Goal: Information Seeking & Learning: Understand process/instructions

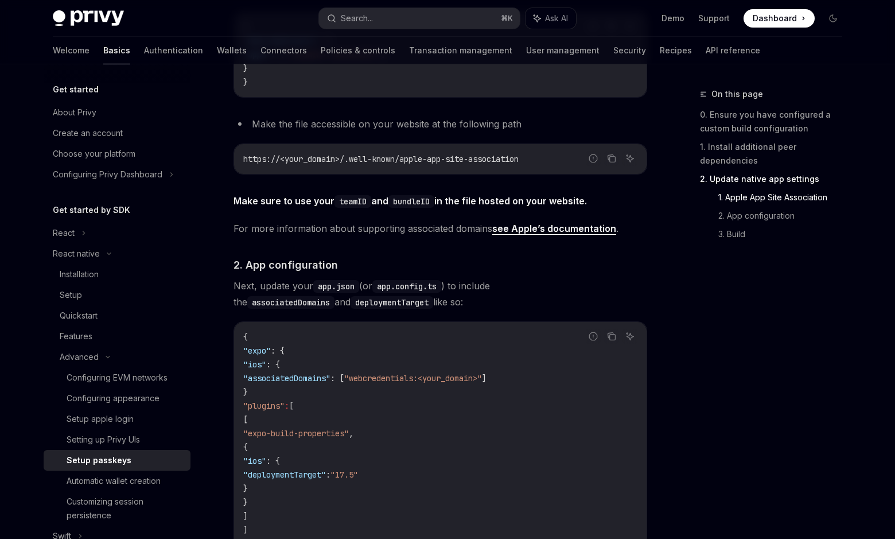
scroll to position [562, 0]
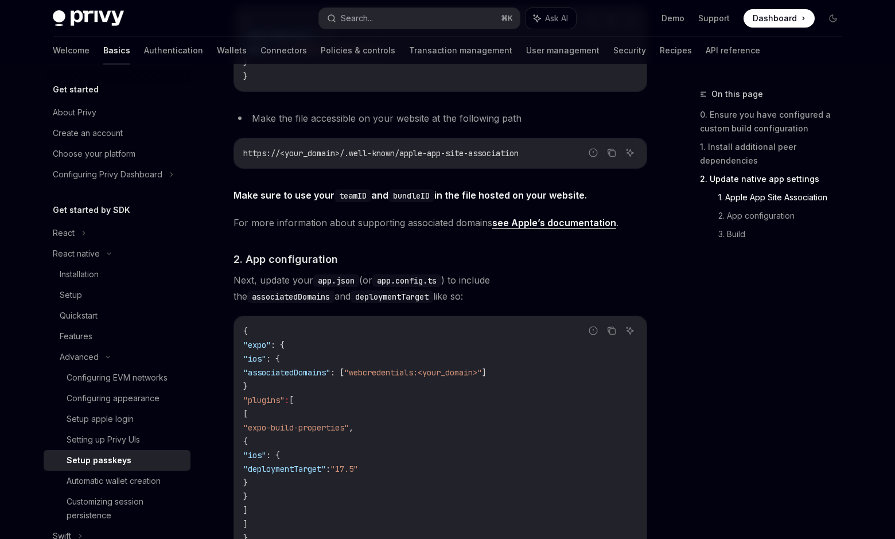
click at [678, 257] on div "On this page 0. Ensure you have configured a custom build configuration 1. Inst…" at bounding box center [764, 313] width 174 height 452
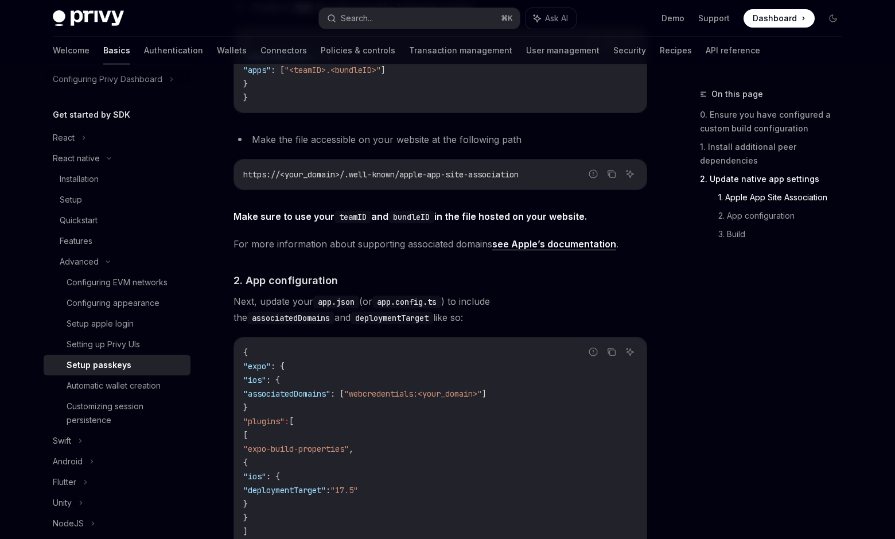
scroll to position [530, 0]
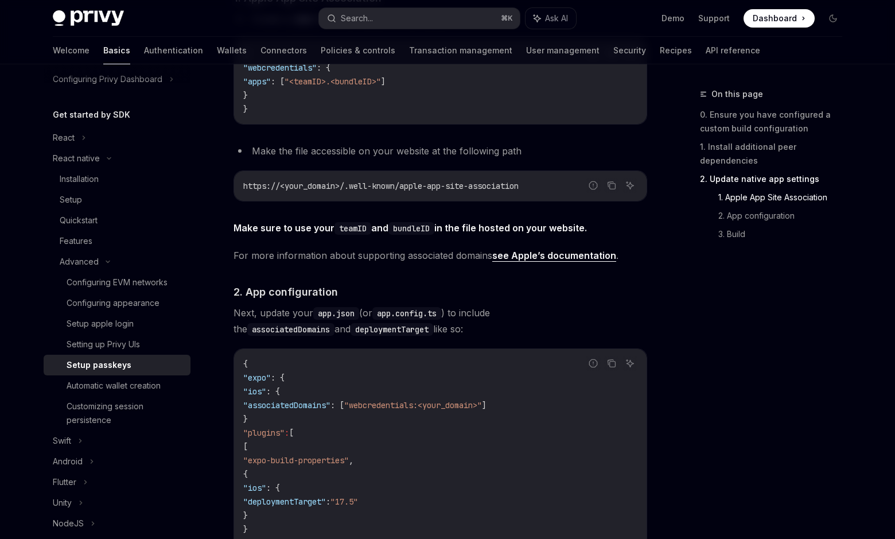
click at [362, 324] on span "Next, update your app.json (or app.config.ts ) to include the associatedDomains…" at bounding box center [441, 321] width 414 height 32
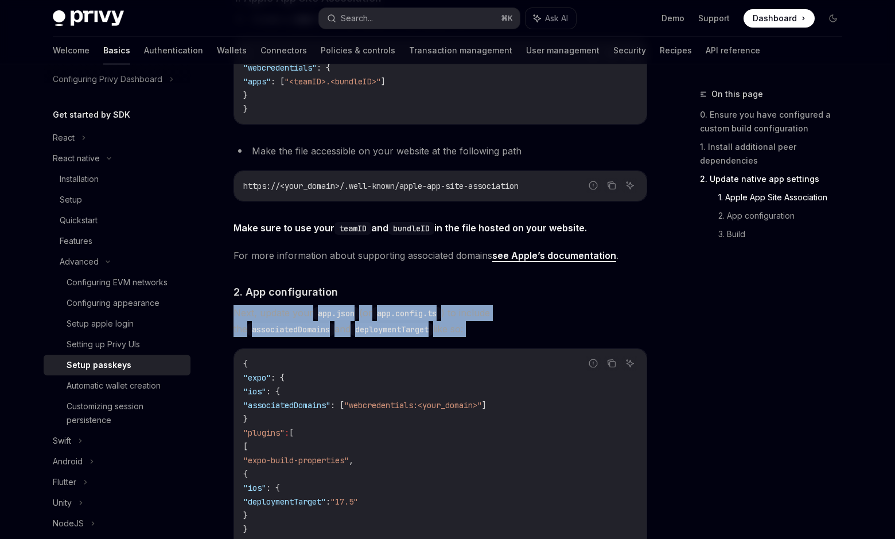
click at [362, 324] on span "Next, update your app.json (or app.config.ts ) to include the associatedDomains…" at bounding box center [441, 321] width 414 height 32
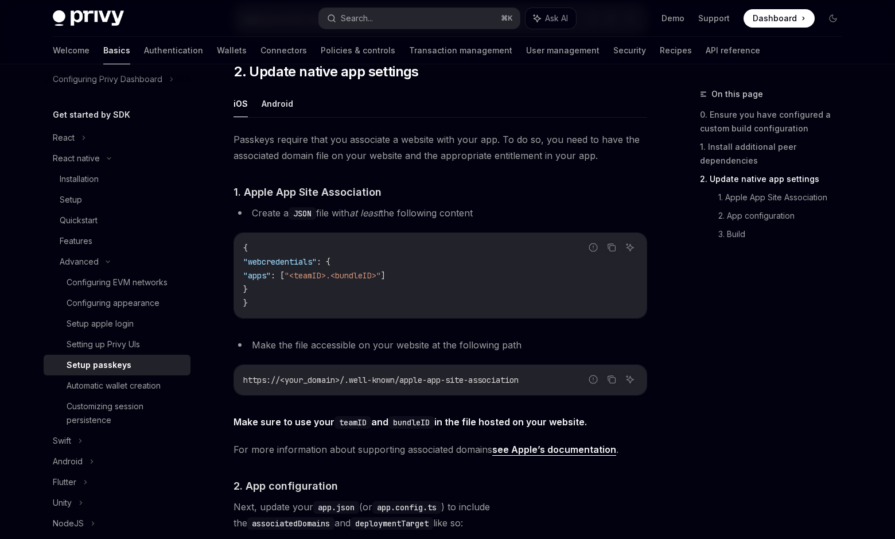
scroll to position [299, 0]
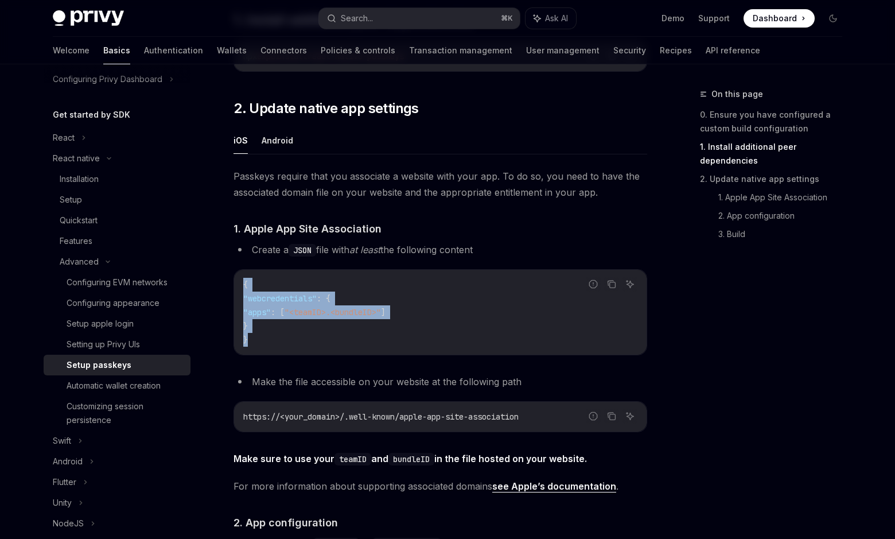
drag, startPoint x: 356, startPoint y: 344, endPoint x: 351, endPoint y: 266, distance: 78.8
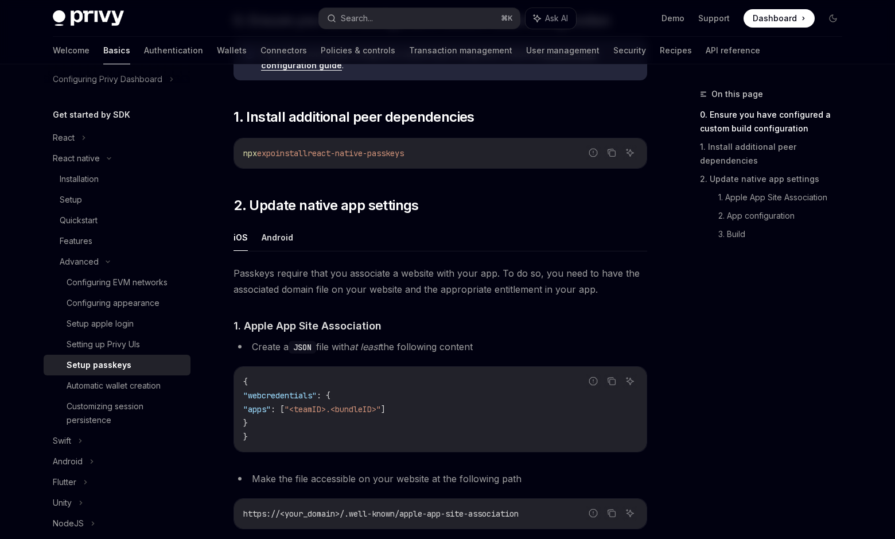
scroll to position [205, 0]
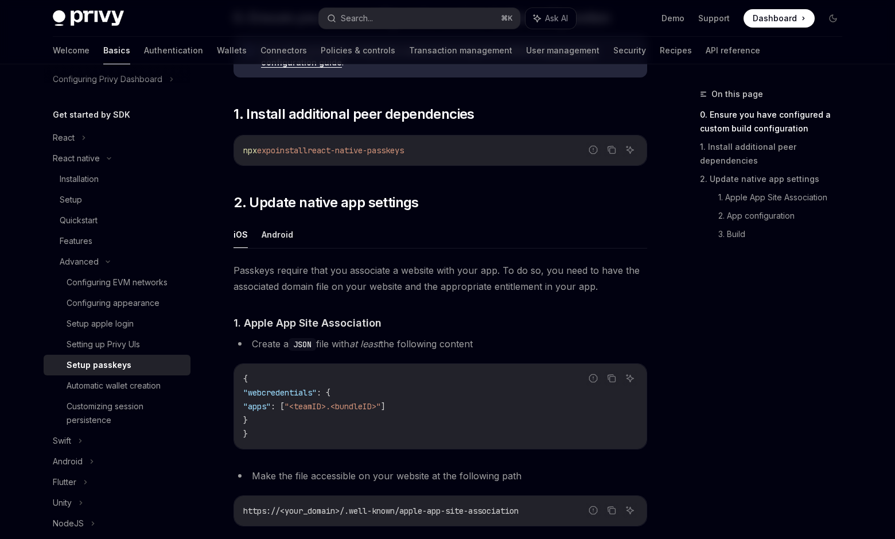
click at [402, 274] on span "Passkeys require that you associate a website with your app. To do so, you need…" at bounding box center [441, 278] width 414 height 32
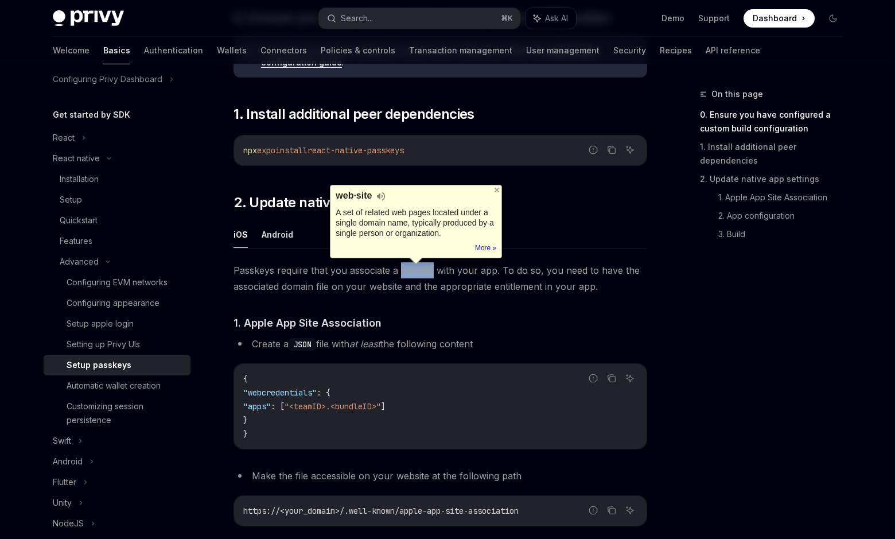
click at [402, 274] on span "Passkeys require that you associate a website with your app. To do so, you need…" at bounding box center [441, 278] width 414 height 32
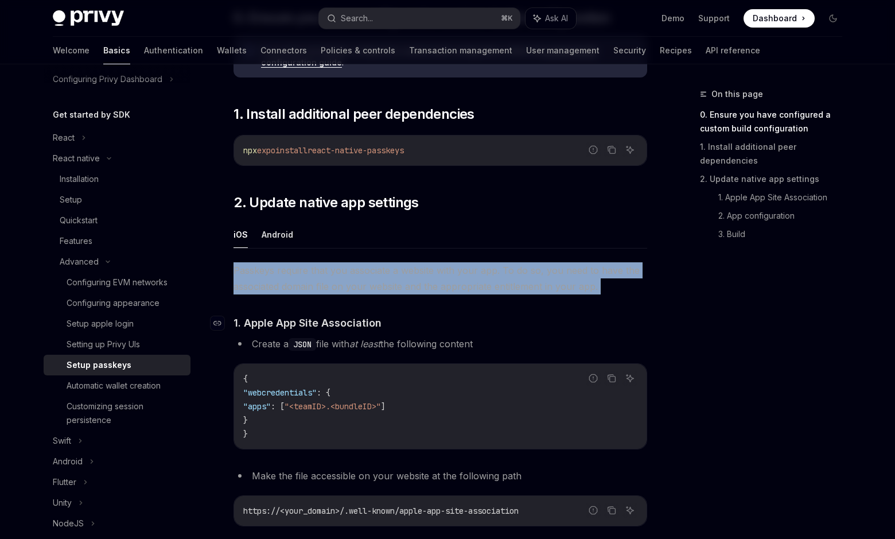
click at [453, 316] on h4 "​ 1. Apple App Site Association" at bounding box center [441, 322] width 414 height 15
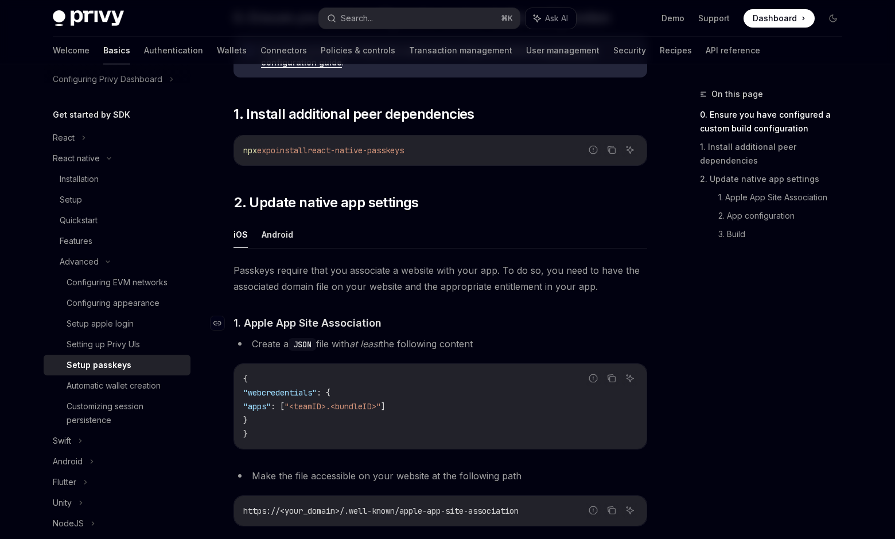
scroll to position [292, 0]
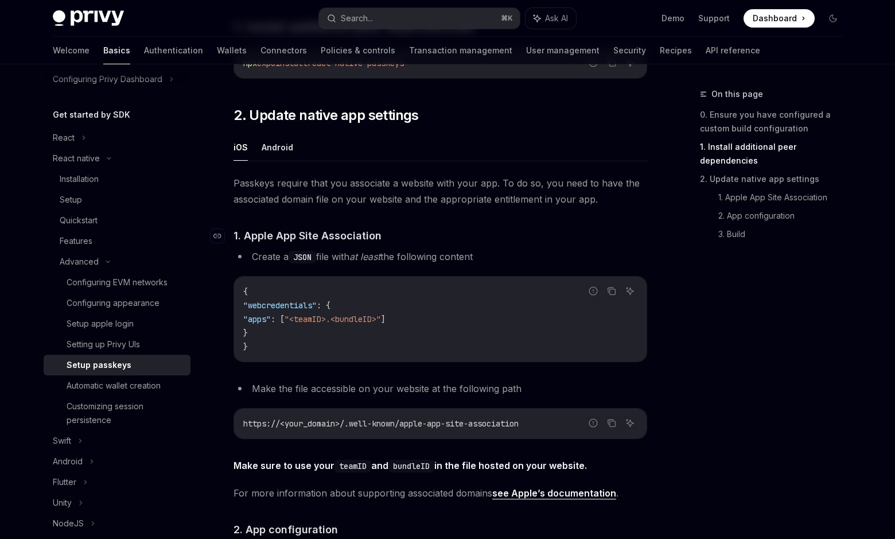
click at [453, 316] on code "{ "webcredentials" : { "apps" : [ "<teamID>.<bundleID>" ] } }" at bounding box center [440, 319] width 394 height 69
drag, startPoint x: 445, startPoint y: 349, endPoint x: 444, endPoint y: 269, distance: 79.8
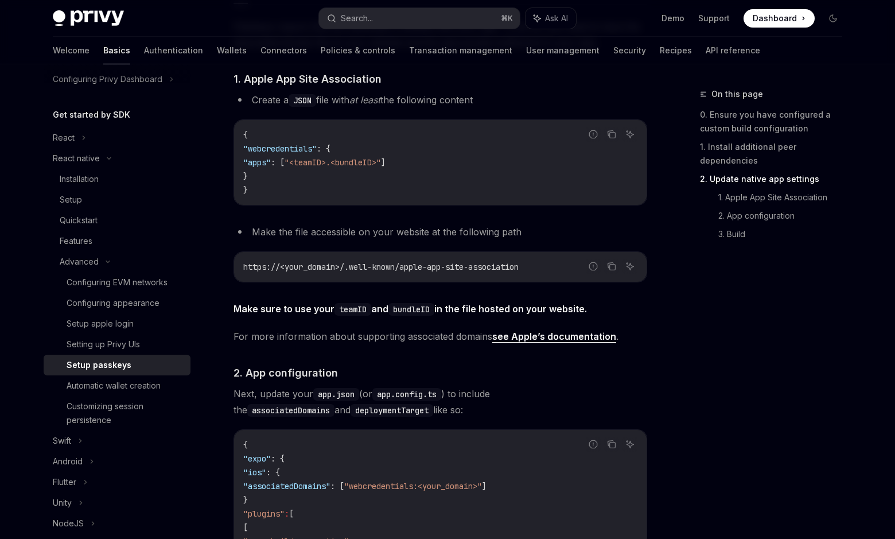
scroll to position [508, 0]
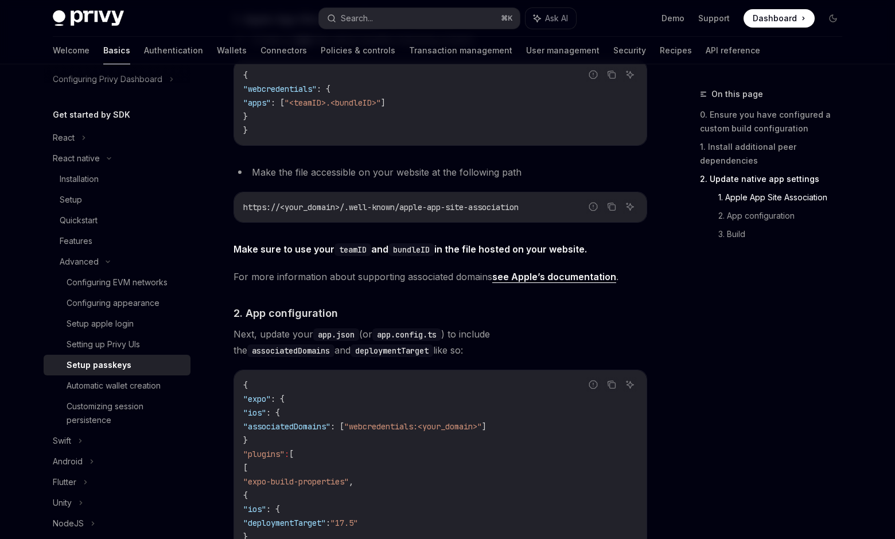
click at [442, 280] on span "For more information about supporting associated domains see Apple’s documentat…" at bounding box center [441, 277] width 414 height 16
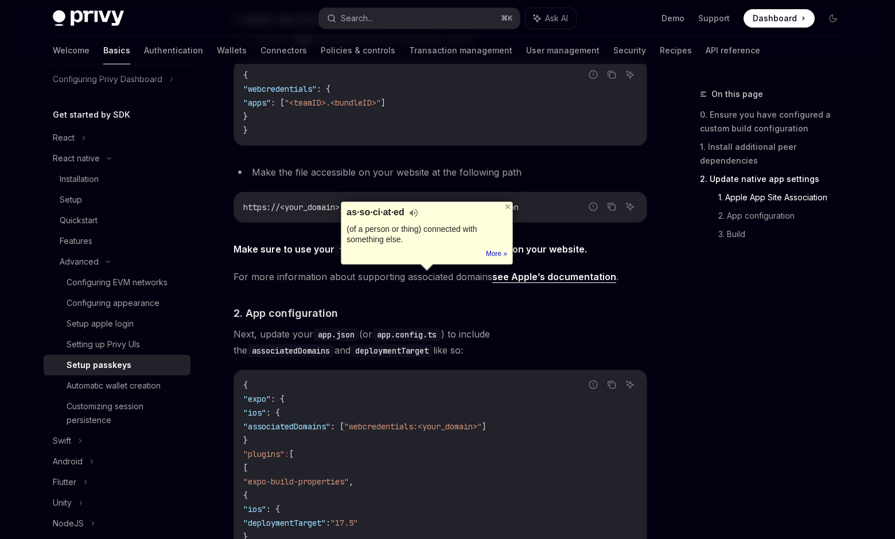
click at [445, 292] on div "Passkeys require that you associate a website with your app. To do so, you need…" at bounding box center [441, 356] width 414 height 794
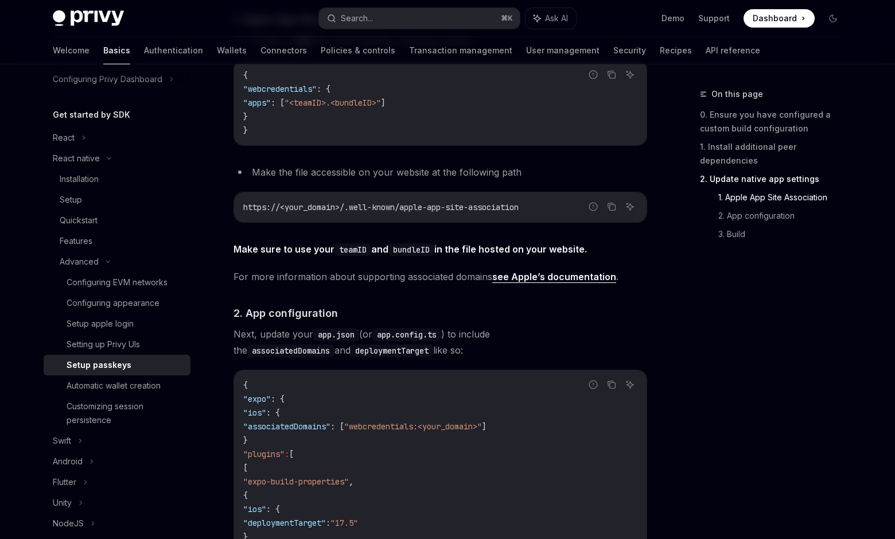
scroll to position [524, 0]
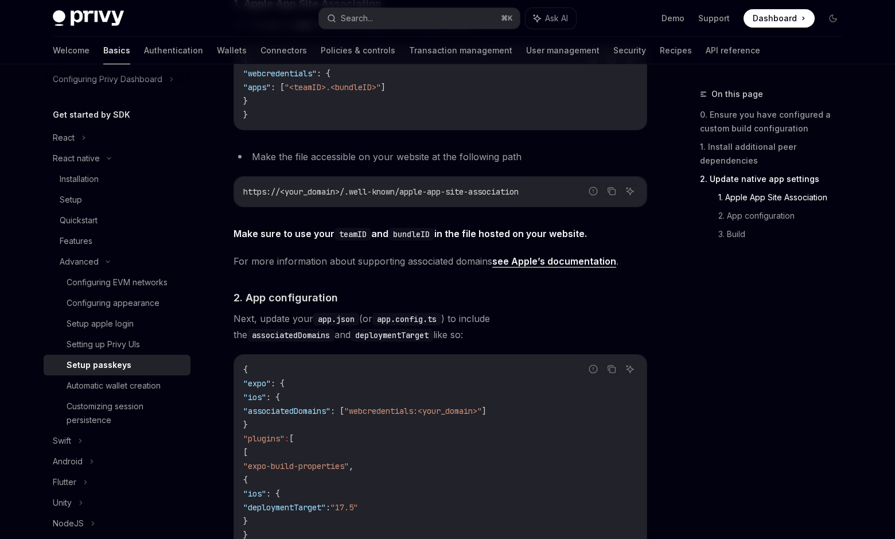
click at [538, 259] on link "see Apple’s documentation" at bounding box center [554, 261] width 124 height 12
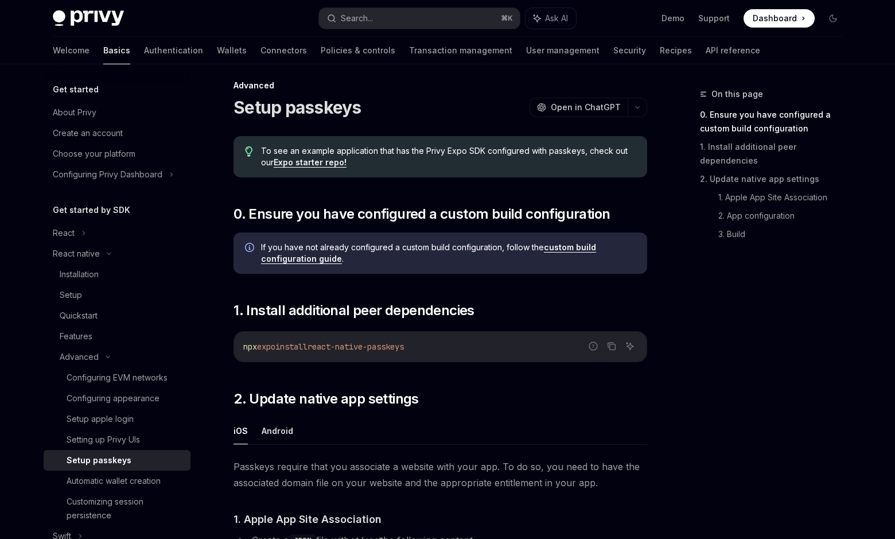
click at [320, 251] on span "If you have not already configured a custom build configuration, follow the cus…" at bounding box center [448, 253] width 375 height 23
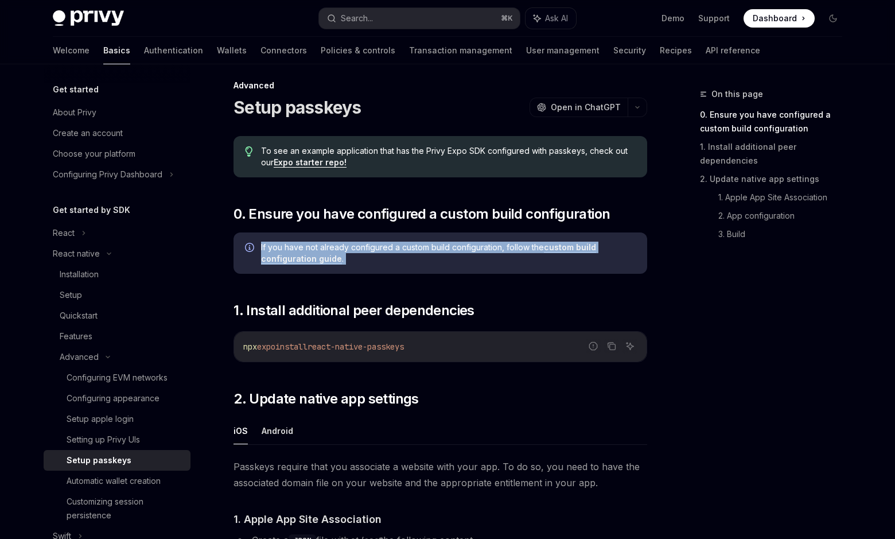
click at [320, 251] on span "If you have not already configured a custom build configuration, follow the cus…" at bounding box center [448, 253] width 375 height 23
click at [367, 251] on span "If you have not already configured a custom build configuration, follow the cus…" at bounding box center [448, 253] width 375 height 23
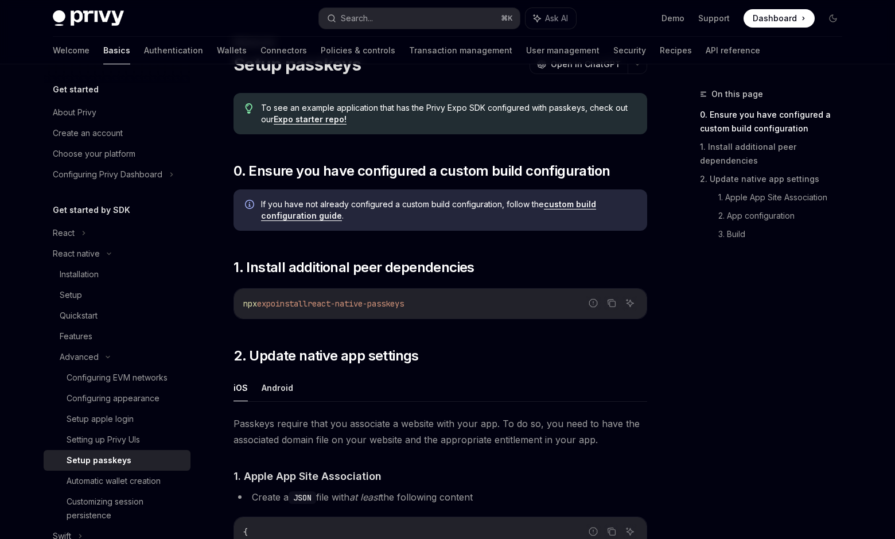
scroll to position [53, 0]
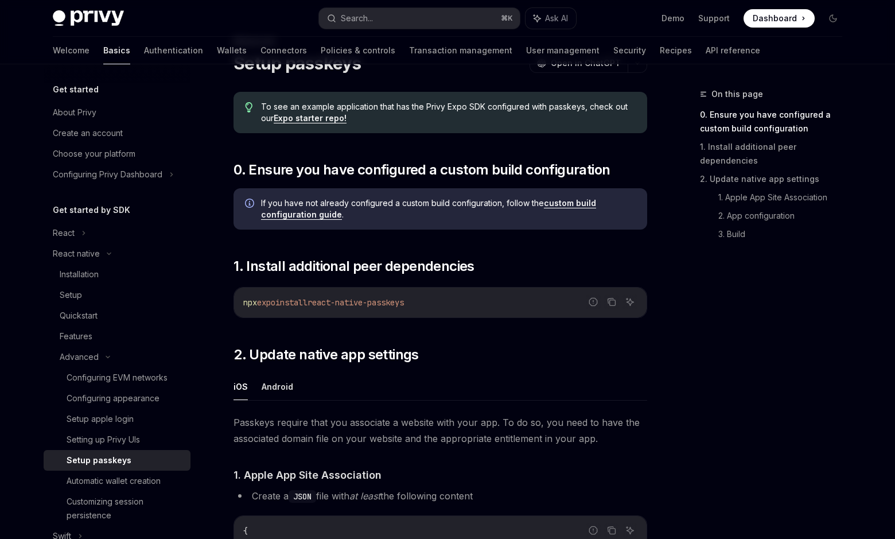
click at [370, 297] on span "react-native-passkeys" at bounding box center [356, 302] width 96 height 10
click at [386, 314] on div "npx expo install react-native-passkeys" at bounding box center [440, 303] width 413 height 30
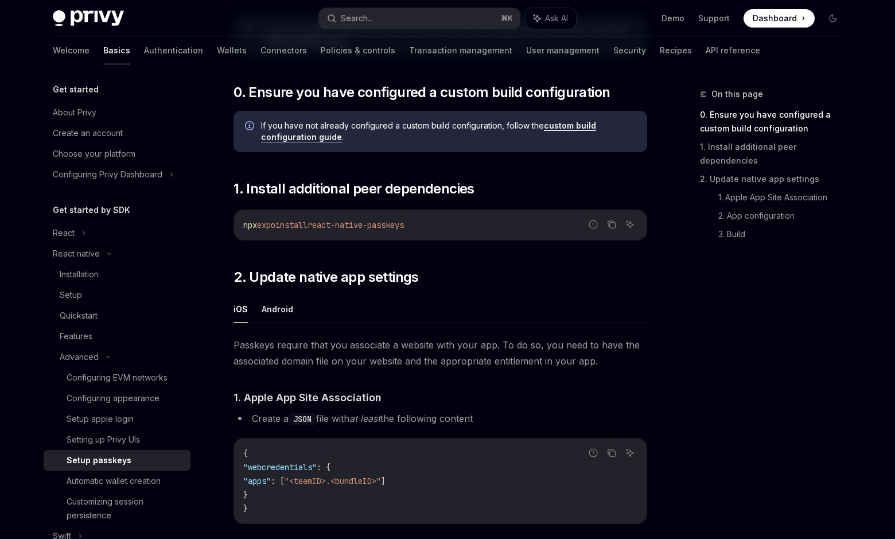
scroll to position [138, 0]
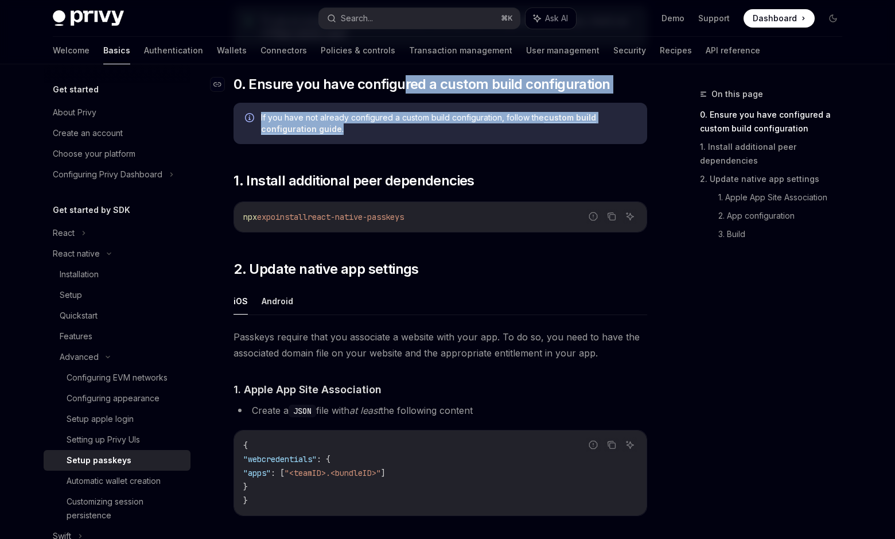
drag, startPoint x: 402, startPoint y: 137, endPoint x: 402, endPoint y: 78, distance: 58.5
click at [436, 122] on span "If you have not already configured a custom build configuration, follow the cus…" at bounding box center [448, 123] width 375 height 23
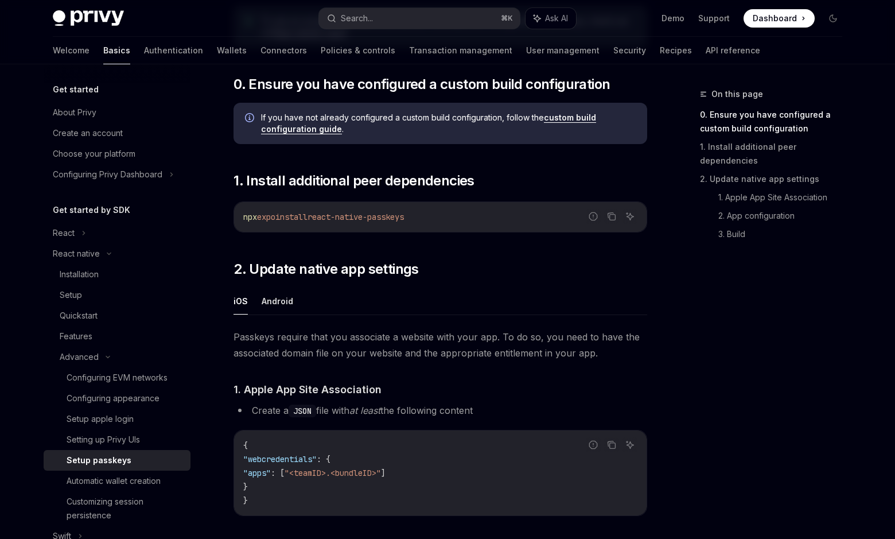
scroll to position [164, 0]
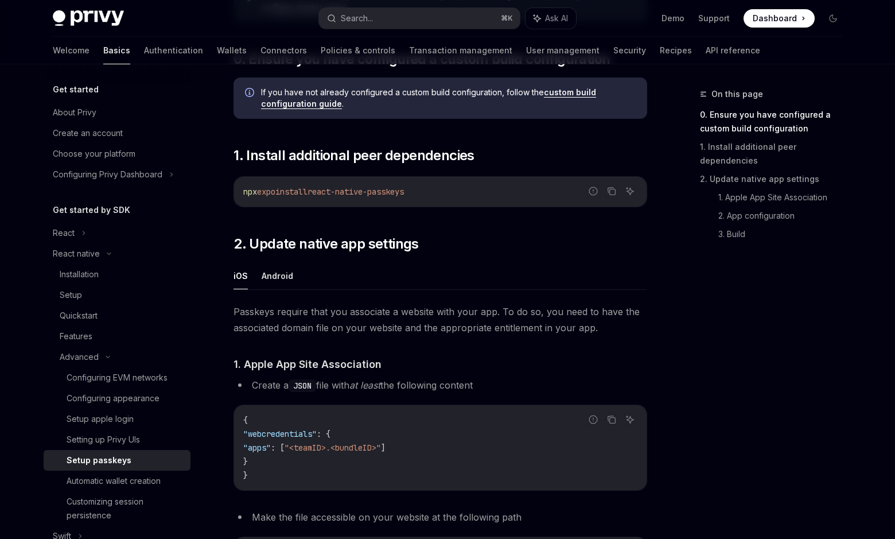
drag, startPoint x: 453, startPoint y: 203, endPoint x: 429, endPoint y: 121, distance: 85.0
click at [429, 122] on div "To see an example application that has the Privy Expo SDK configured with passk…" at bounding box center [441, 539] width 414 height 1117
click at [429, 121] on div "To see an example application that has the Privy Expo SDK configured with passk…" at bounding box center [441, 539] width 414 height 1117
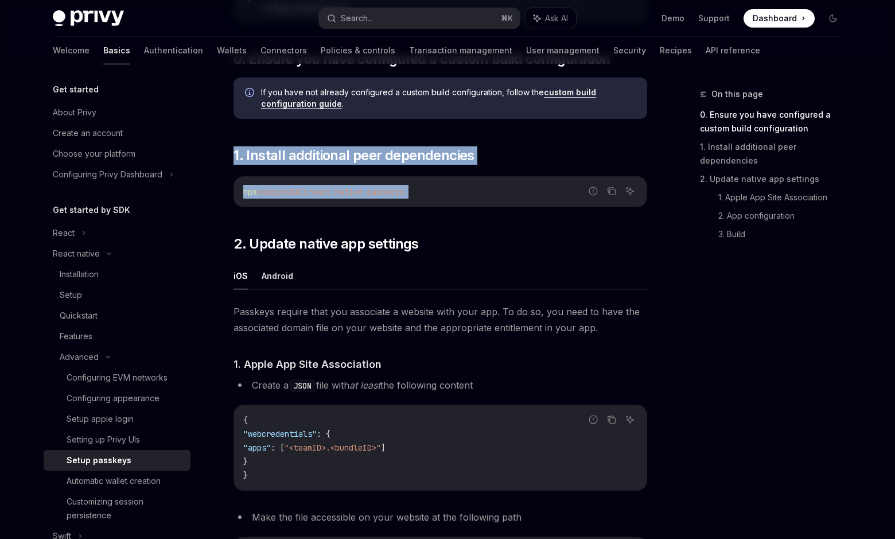
drag, startPoint x: 429, startPoint y: 121, endPoint x: 460, endPoint y: 199, distance: 84.0
click at [460, 199] on div "To see an example application that has the Privy Expo SDK configured with passk…" at bounding box center [441, 539] width 414 height 1117
click at [460, 199] on div "npx expo install react-native-passkeys" at bounding box center [440, 192] width 413 height 30
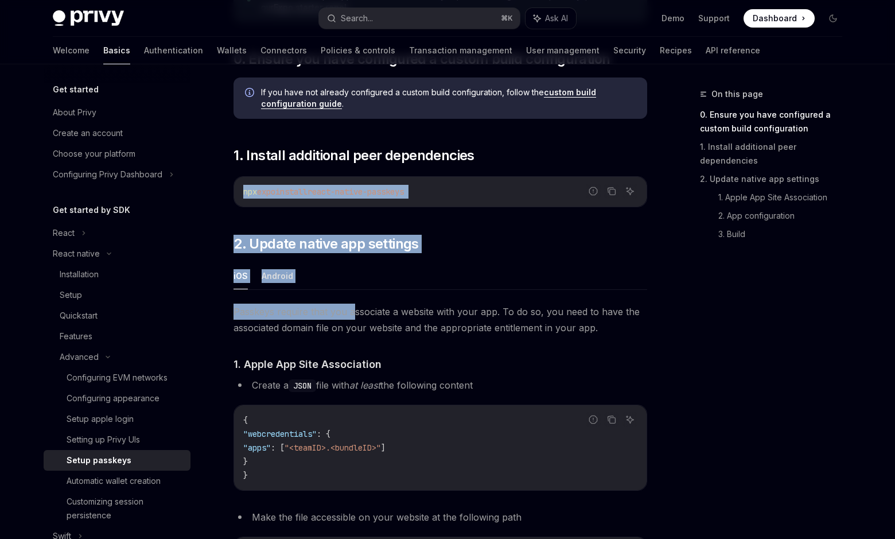
drag, startPoint x: 218, startPoint y: 196, endPoint x: 354, endPoint y: 313, distance: 179.1
click at [354, 312] on span "Passkeys require that you associate a website with your app. To do so, you need…" at bounding box center [441, 320] width 414 height 32
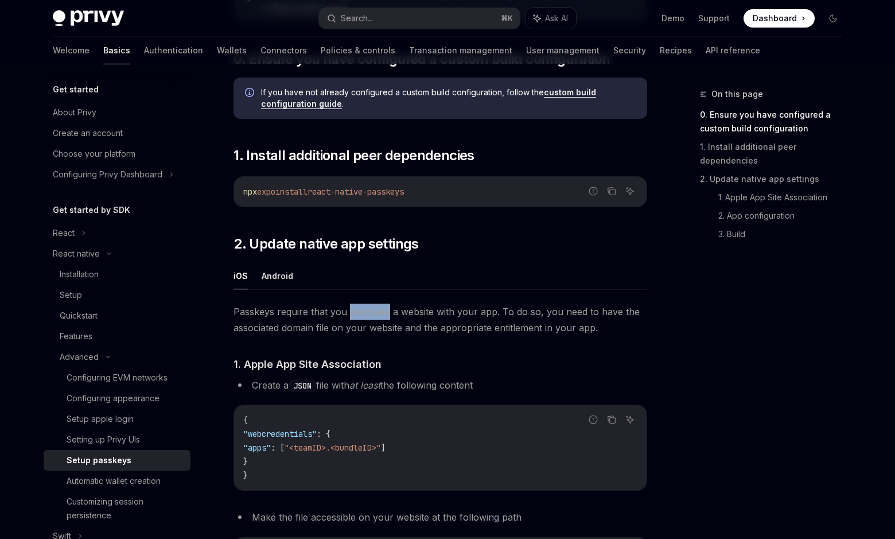
click at [354, 312] on span "Passkeys require that you associate a website with your app. To do so, you need…" at bounding box center [441, 320] width 414 height 32
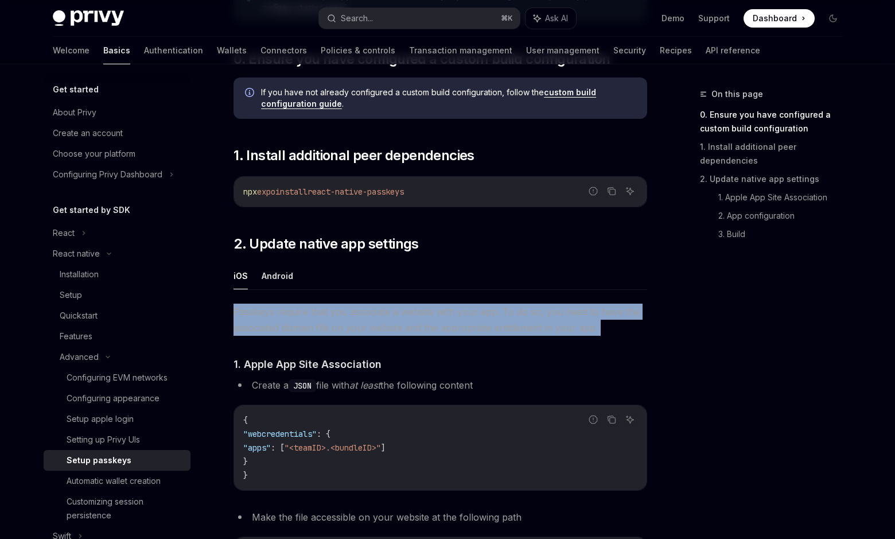
click at [354, 312] on span "Passkeys require that you associate a website with your app. To do so, you need…" at bounding box center [441, 320] width 414 height 32
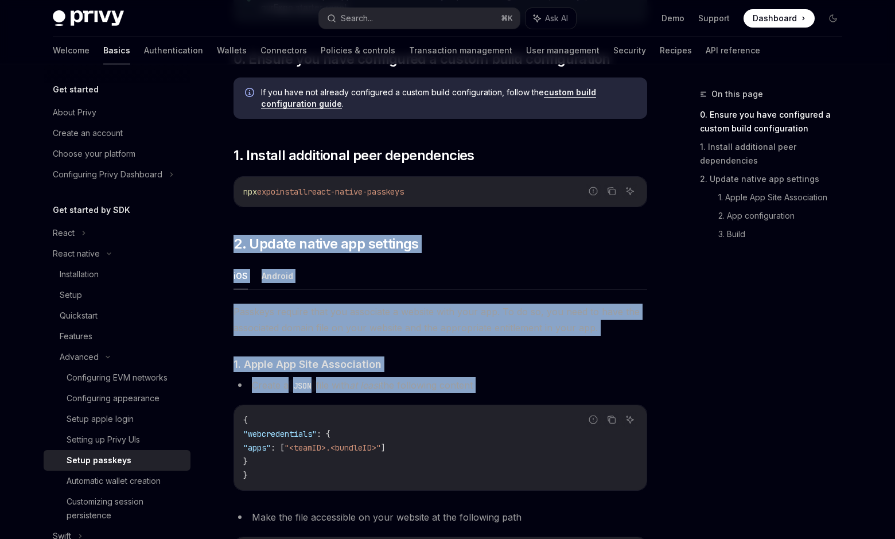
drag, startPoint x: 507, startPoint y: 391, endPoint x: 399, endPoint y: 214, distance: 207.6
click at [399, 214] on div "To see an example application that has the Privy Expo SDK configured with passk…" at bounding box center [441, 539] width 414 height 1117
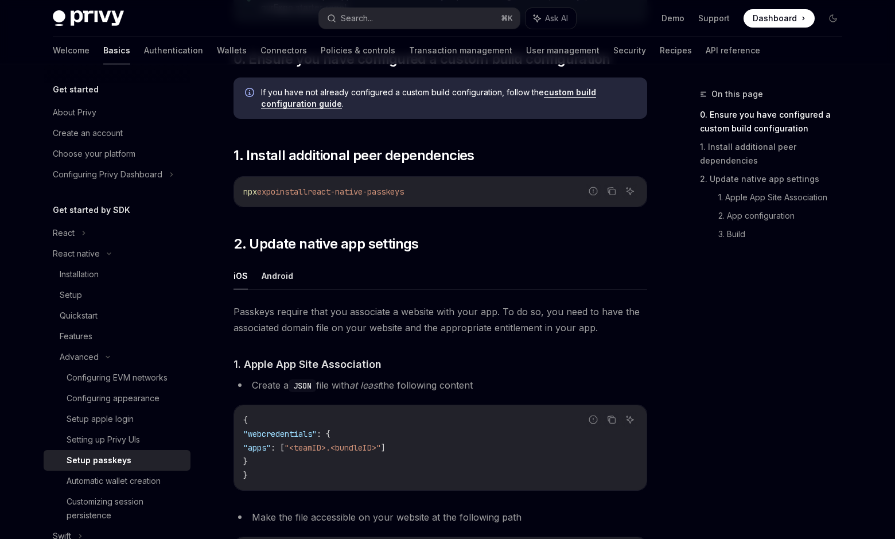
click at [397, 193] on span "react-native-passkeys" at bounding box center [356, 192] width 96 height 10
click at [533, 222] on div "To see an example application that has the Privy Expo SDK configured with passk…" at bounding box center [441, 539] width 414 height 1117
click at [593, 195] on icon "Report incorrect code" at bounding box center [592, 190] width 7 height 7
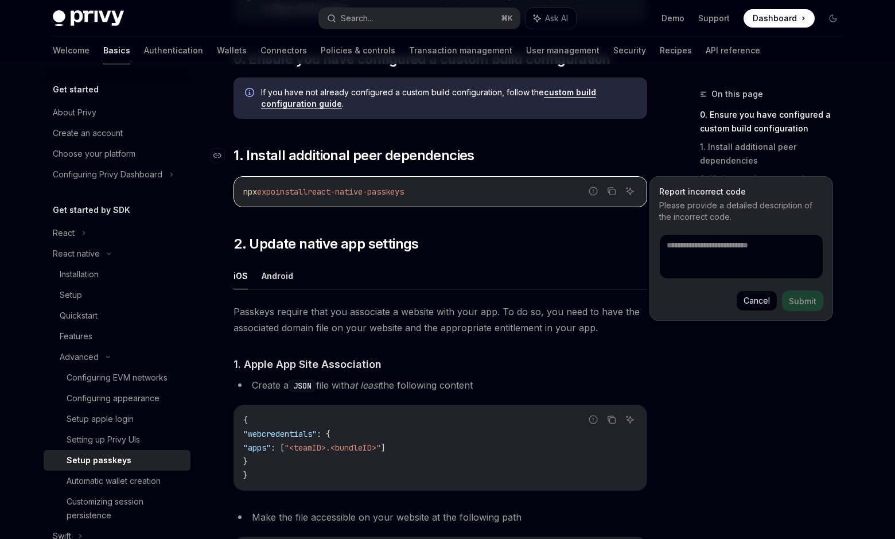
type textarea "*"
click at [560, 153] on h2 "​ 1. Install additional peer dependencies" at bounding box center [441, 155] width 414 height 18
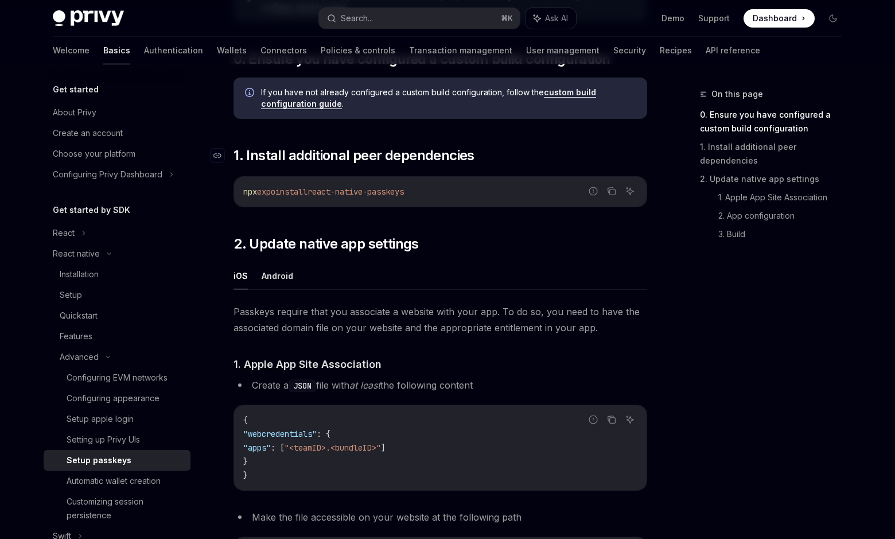
click at [560, 153] on h2 "​ 1. Install additional peer dependencies" at bounding box center [441, 155] width 414 height 18
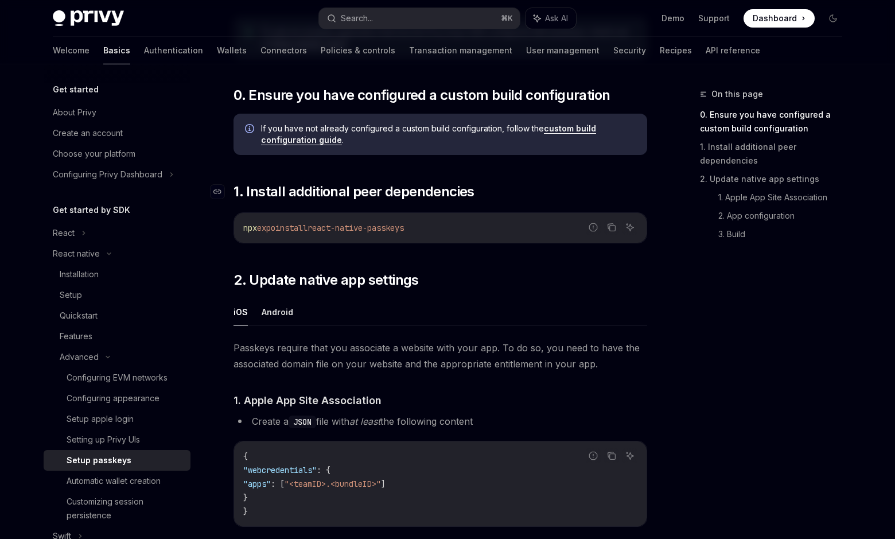
scroll to position [126, 0]
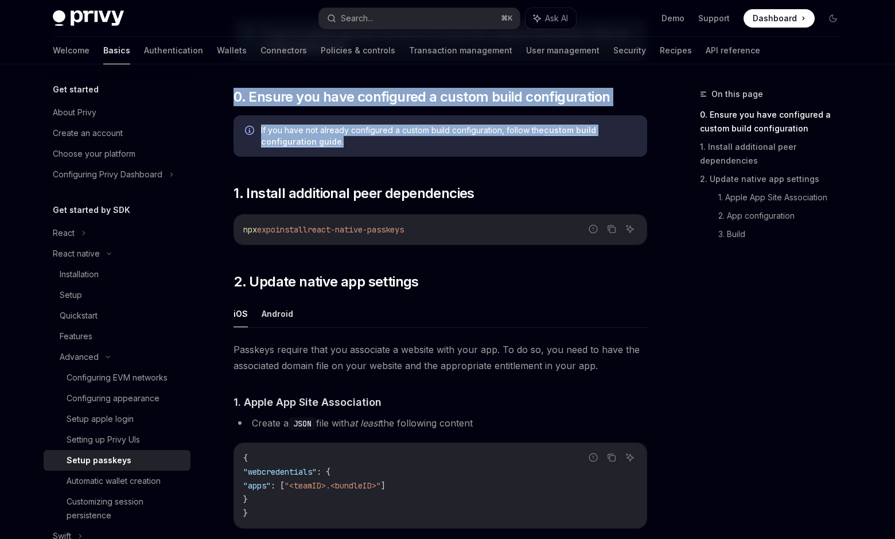
drag, startPoint x: 554, startPoint y: 145, endPoint x: 512, endPoint y: 79, distance: 78.5
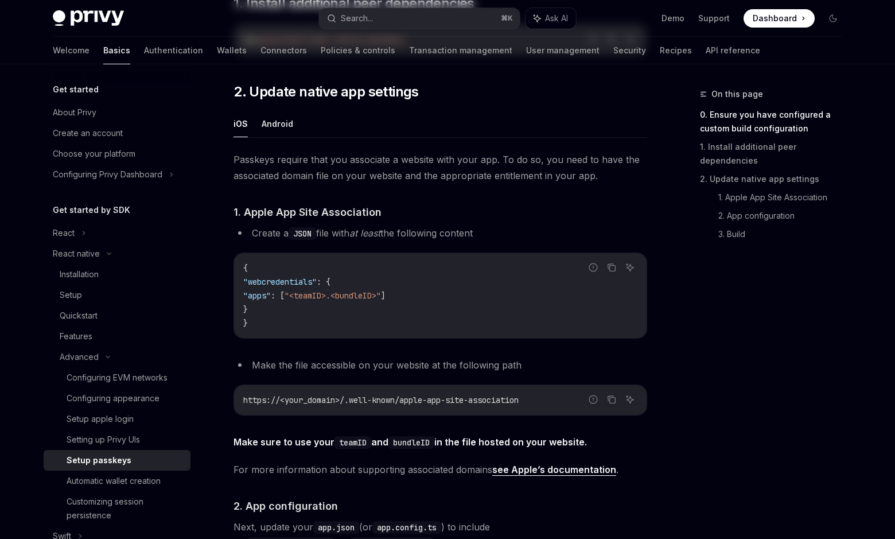
scroll to position [0, 0]
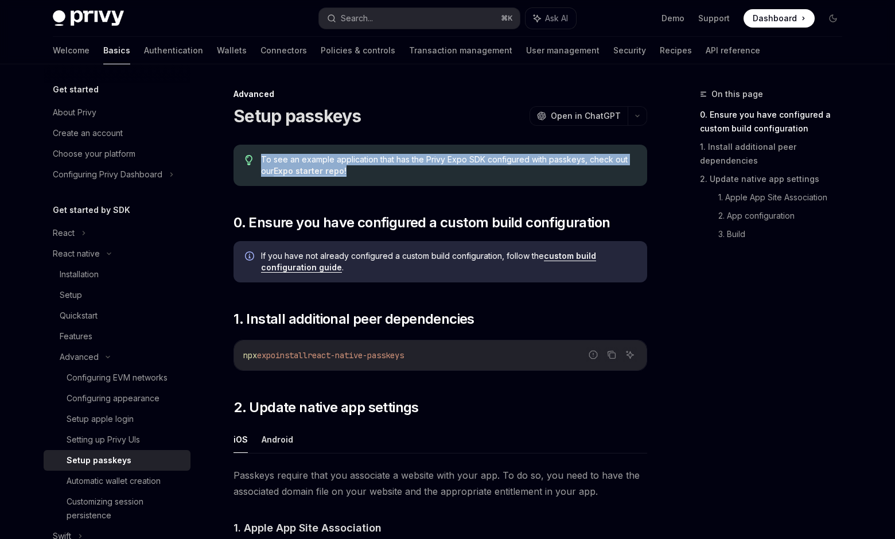
drag, startPoint x: 392, startPoint y: 169, endPoint x: 392, endPoint y: 138, distance: 31.6
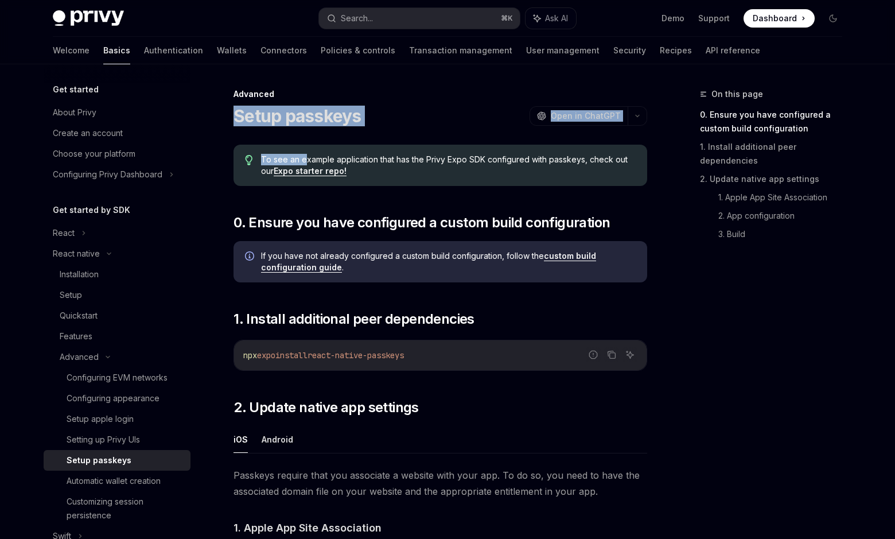
drag, startPoint x: 220, startPoint y: 100, endPoint x: 306, endPoint y: 160, distance: 104.3
click at [306, 149] on div "To see an example application that has the Privy Expo SDK configured with passk…" at bounding box center [441, 165] width 414 height 41
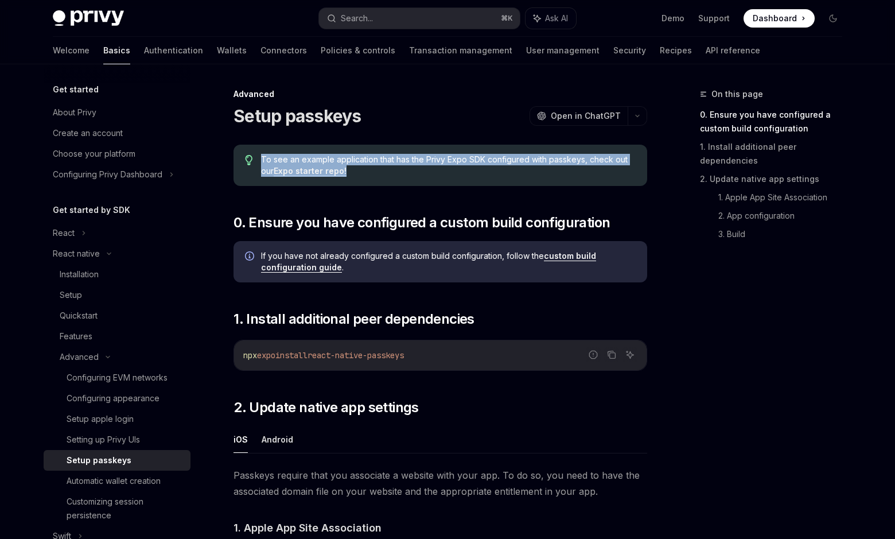
drag, startPoint x: 414, startPoint y: 163, endPoint x: 405, endPoint y: 134, distance: 30.9
